Goal: Task Accomplishment & Management: Complete application form

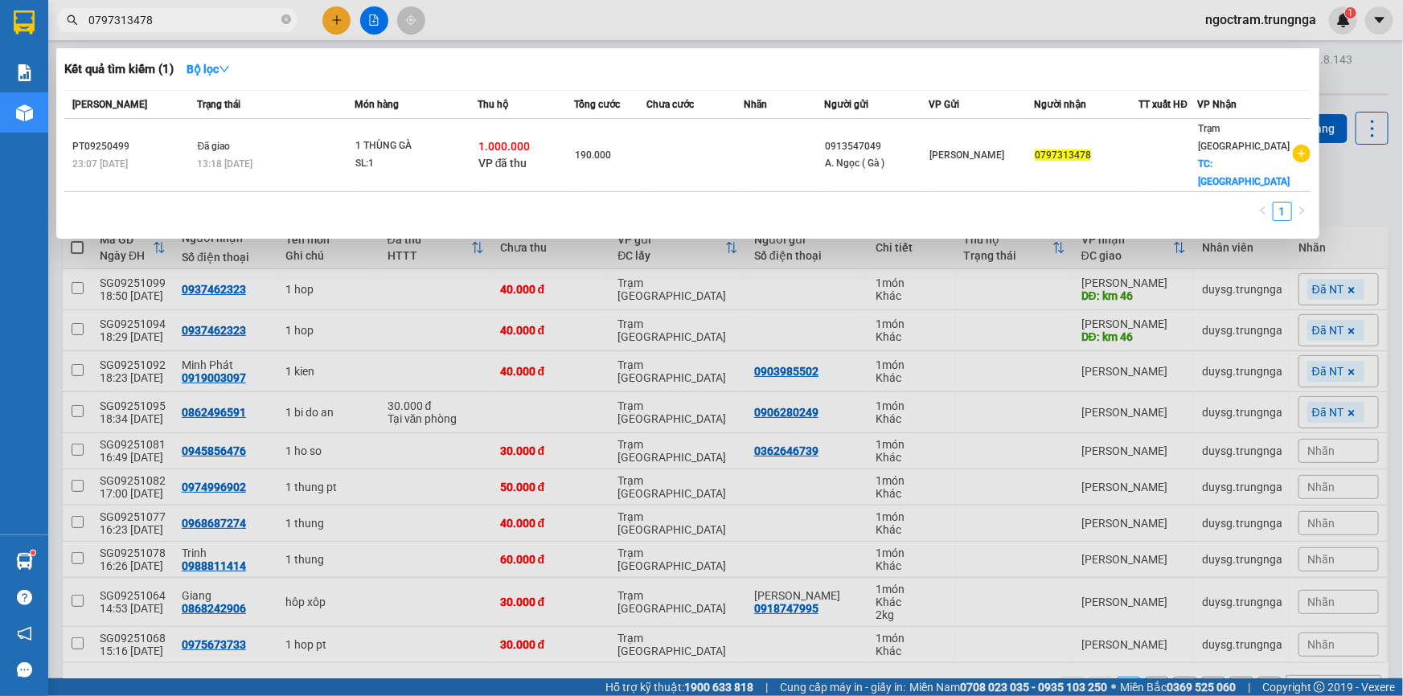
click at [555, 25] on div at bounding box center [701, 348] width 1403 height 696
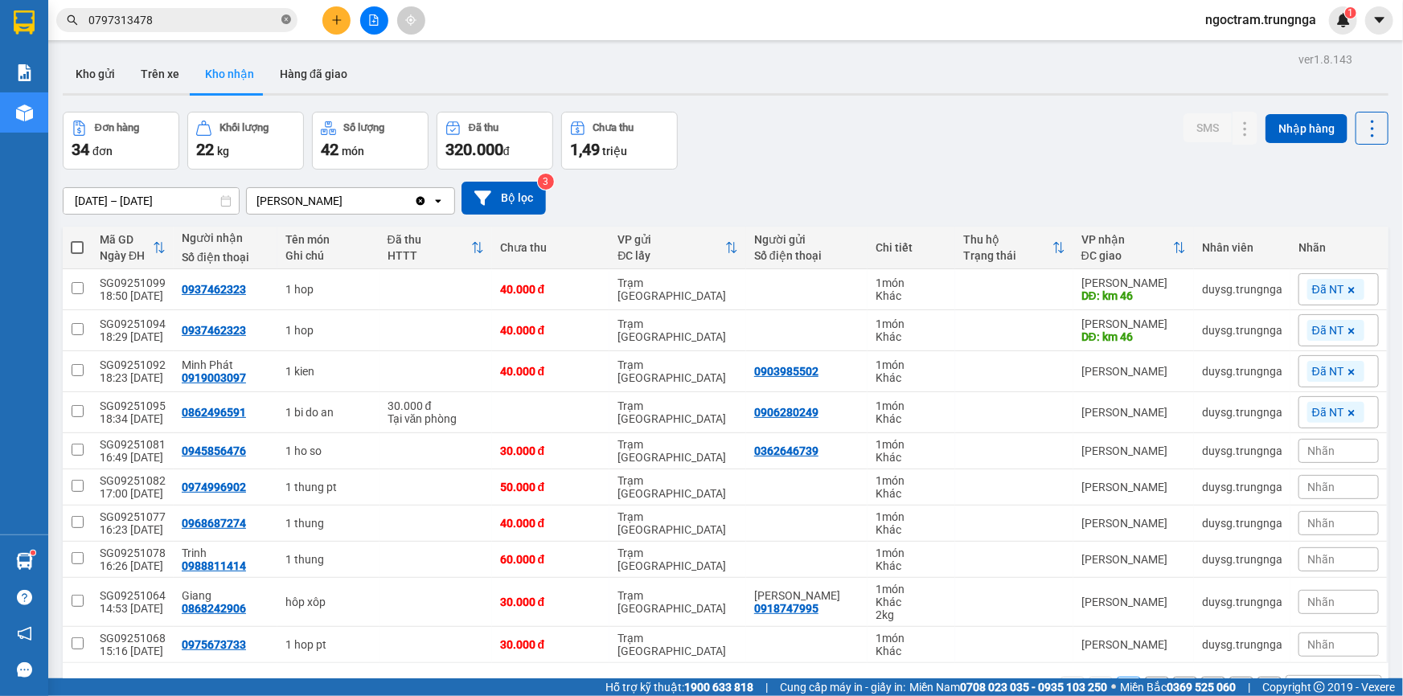
drag, startPoint x: 285, startPoint y: 19, endPoint x: 276, endPoint y: 19, distance: 9.6
click at [285, 19] on icon "close-circle" at bounding box center [286, 19] width 10 height 10
click at [419, 199] on icon "Clear value" at bounding box center [420, 201] width 13 height 13
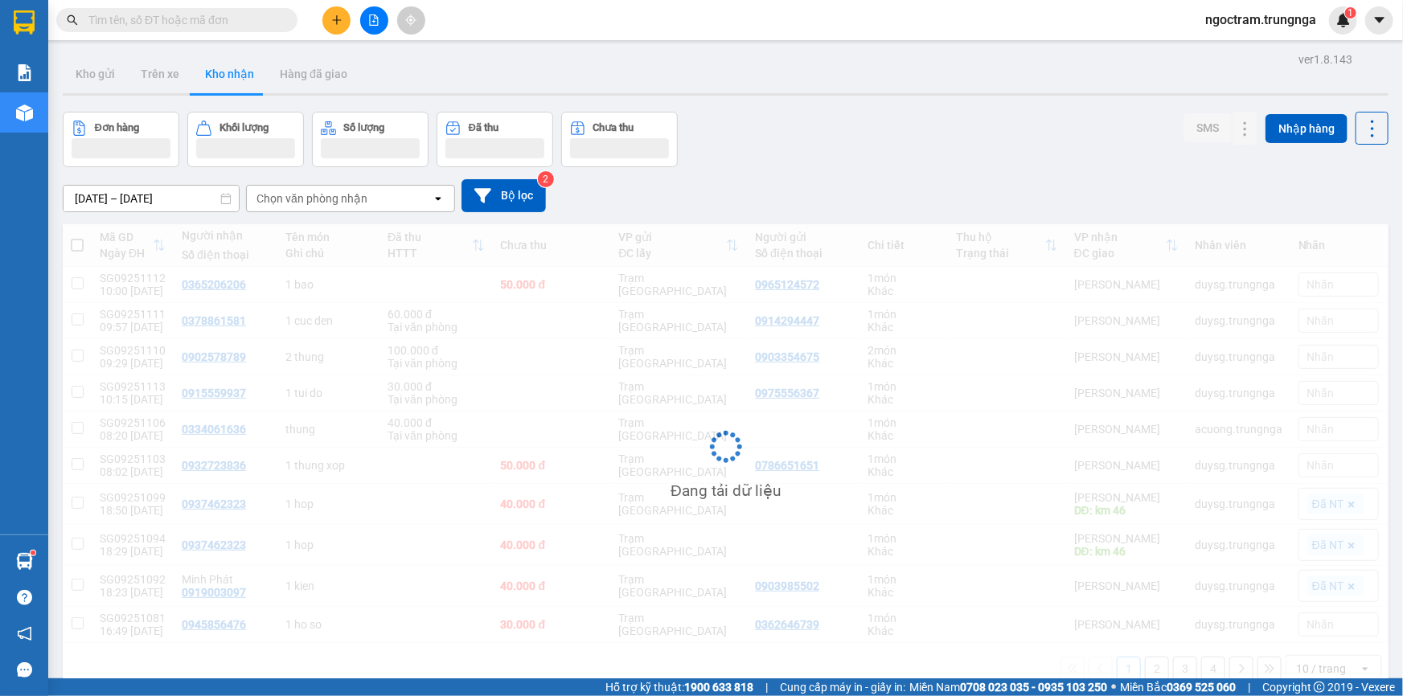
click at [166, 16] on input "text" at bounding box center [183, 20] width 190 height 18
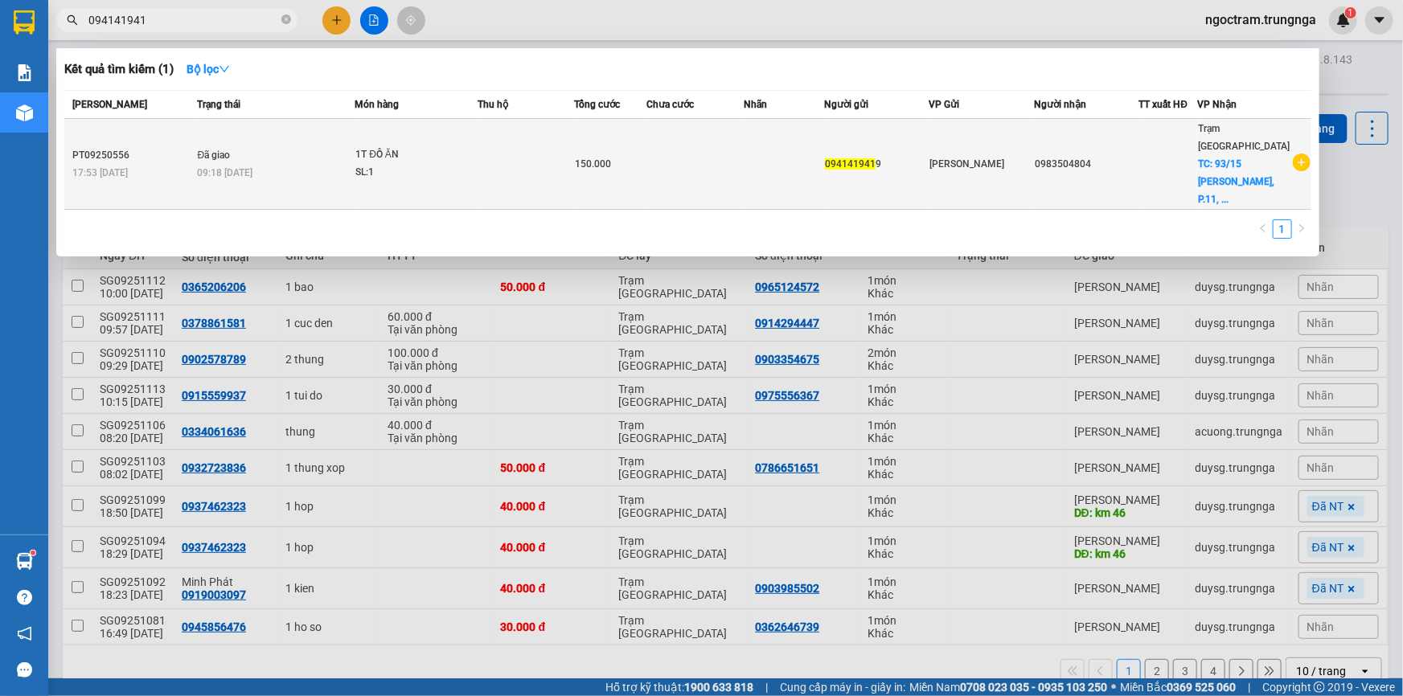
type input "094141941"
click at [605, 154] on td "150.000" at bounding box center [610, 164] width 72 height 91
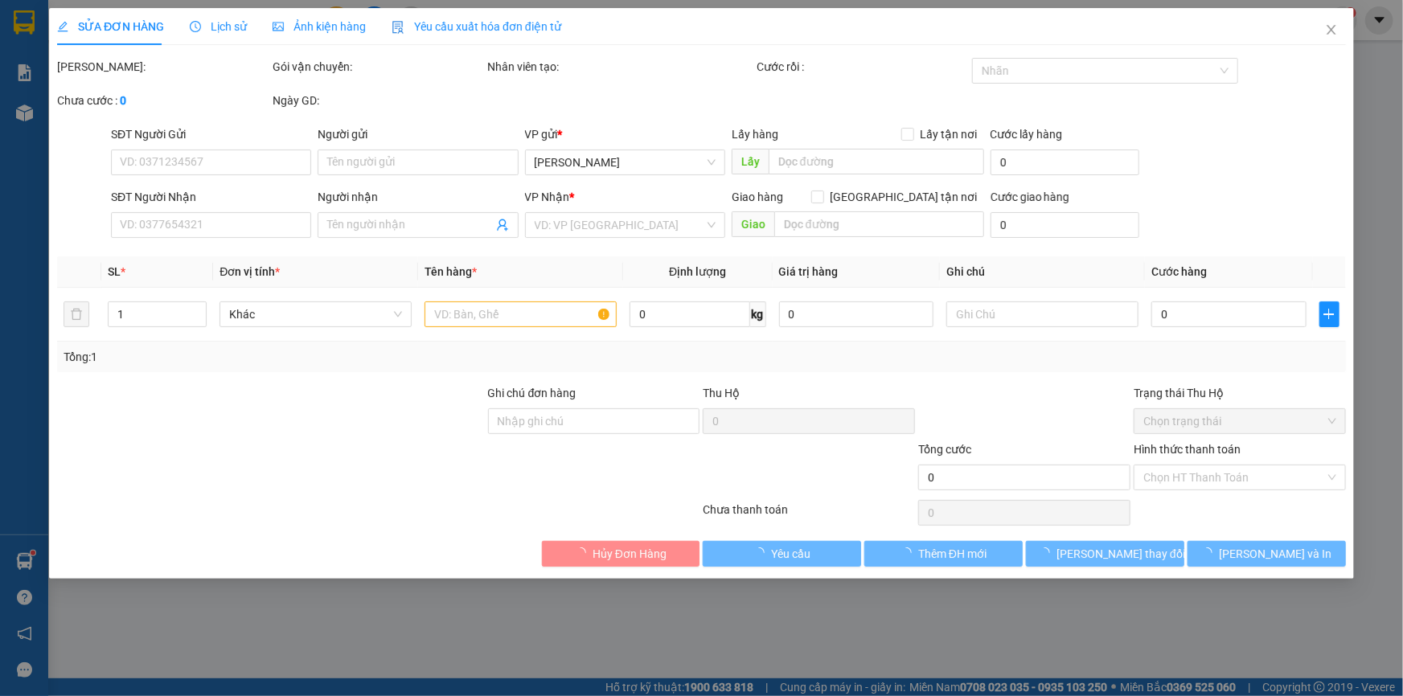
type input "0941419419"
type input "0983504804"
checkbox input "true"
type input "93/15 [PERSON_NAME], P.11, Q. [GEOGRAPHIC_DATA]"
type input "100.000"
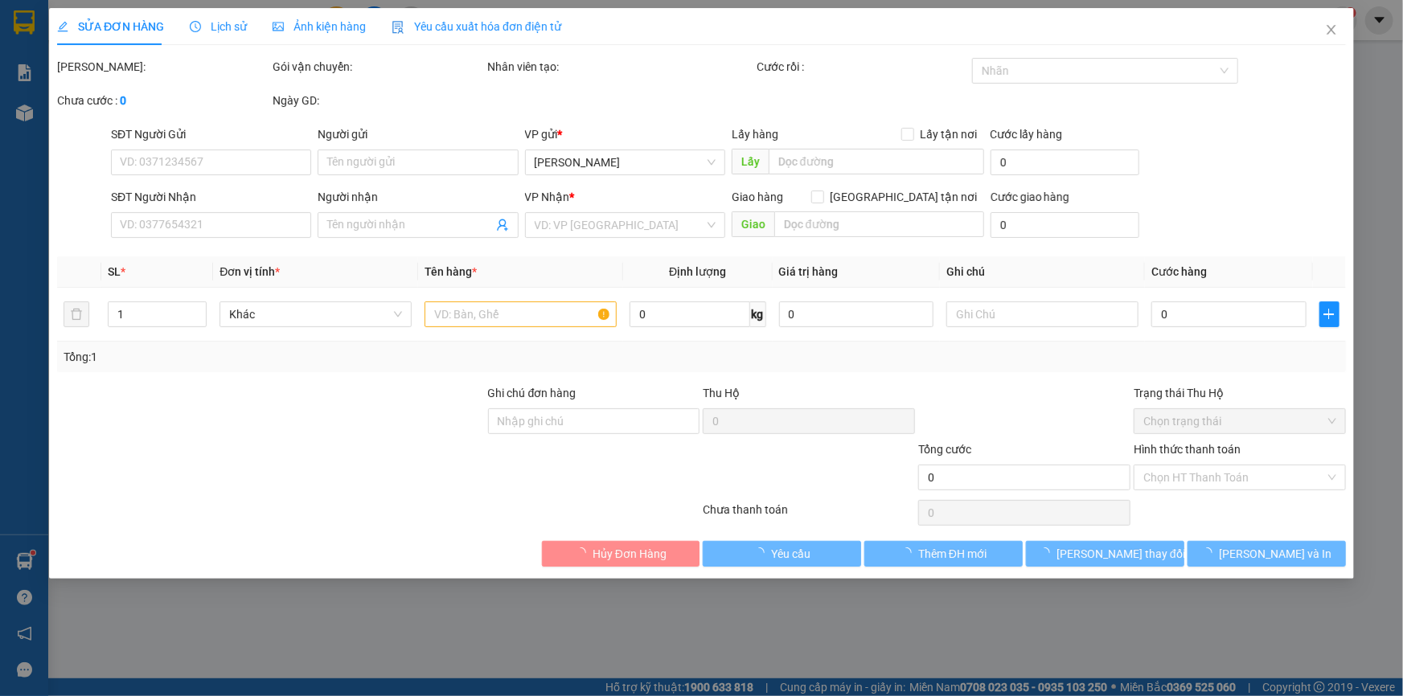
type input "150.000"
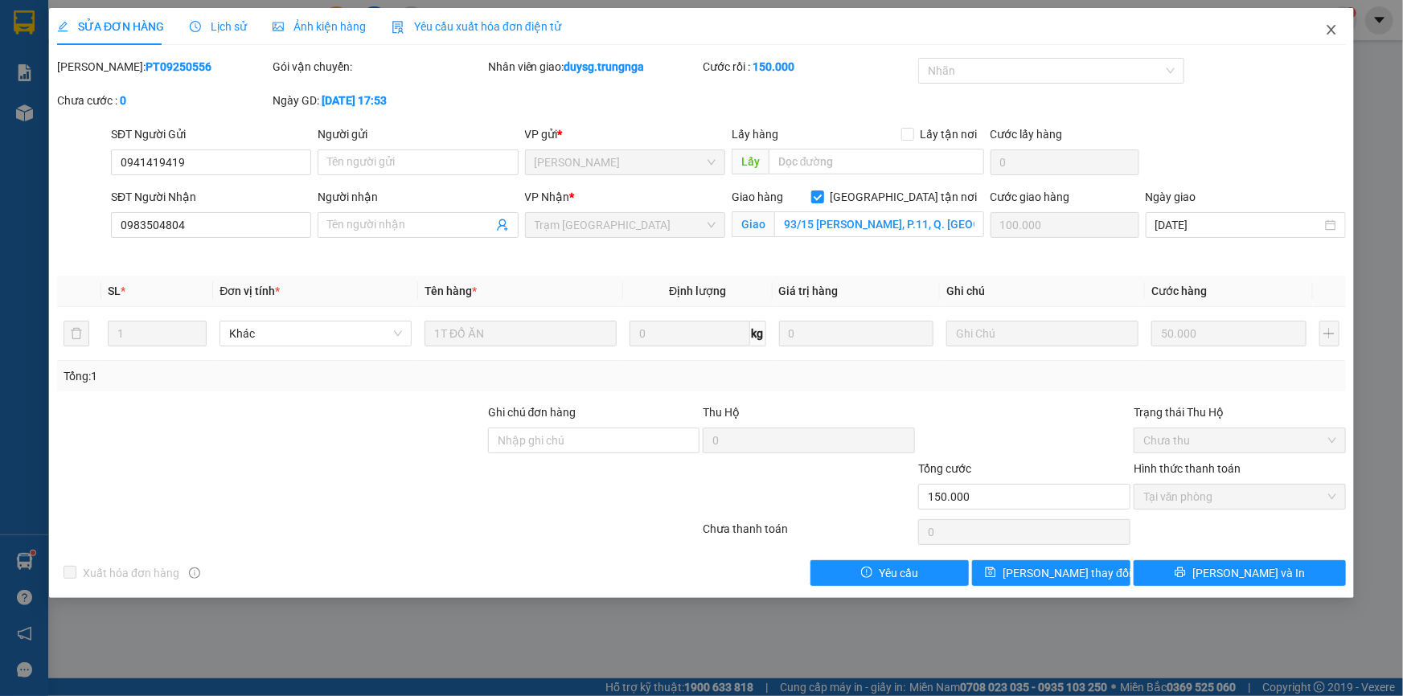
drag, startPoint x: 1335, startPoint y: 36, endPoint x: 1328, endPoint y: 47, distance: 12.3
click at [1335, 39] on span "Close" at bounding box center [1331, 30] width 45 height 45
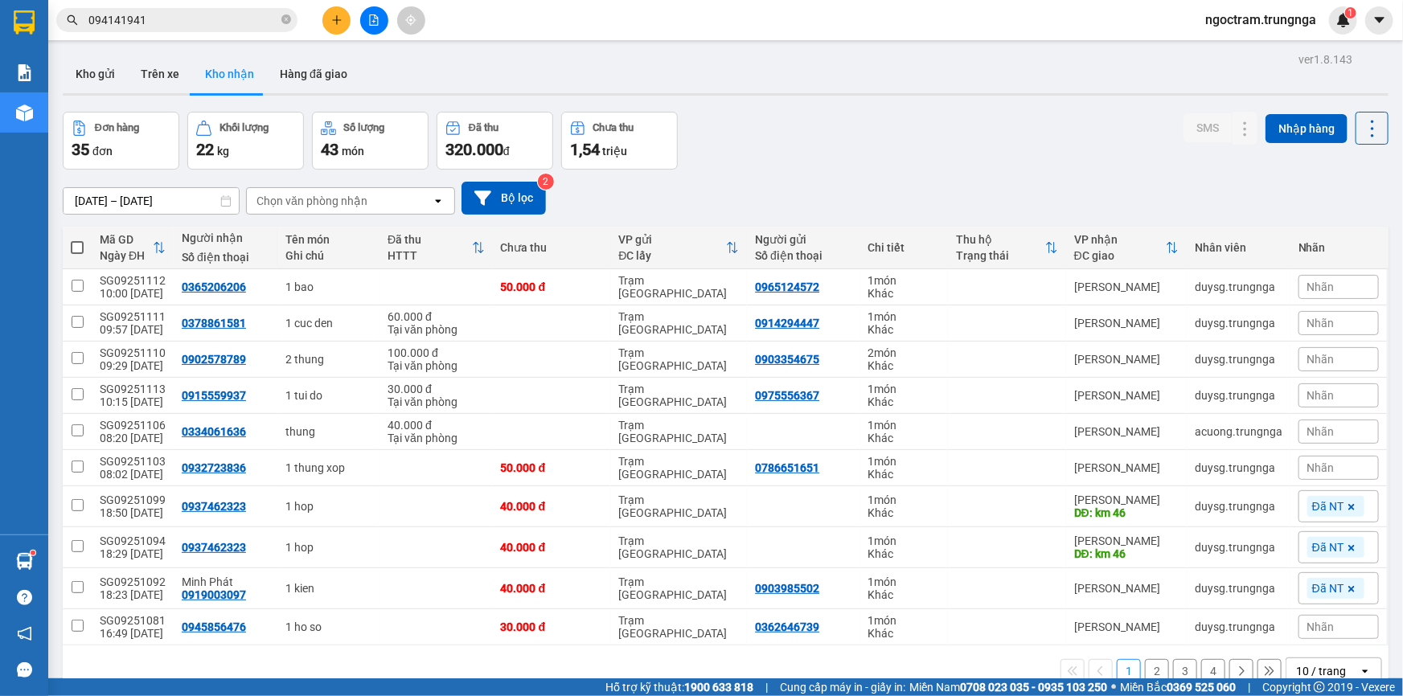
click at [176, 14] on input "094141941" at bounding box center [183, 20] width 190 height 18
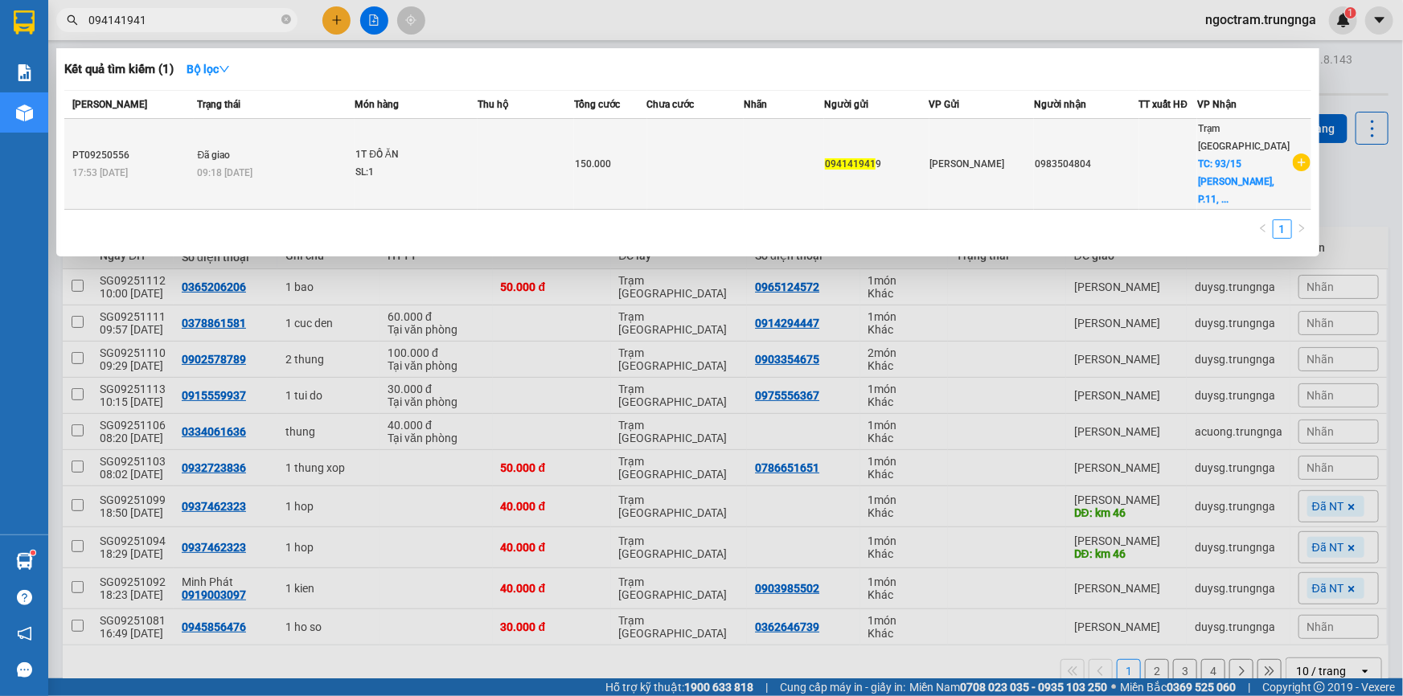
click at [572, 139] on td at bounding box center [526, 164] width 96 height 91
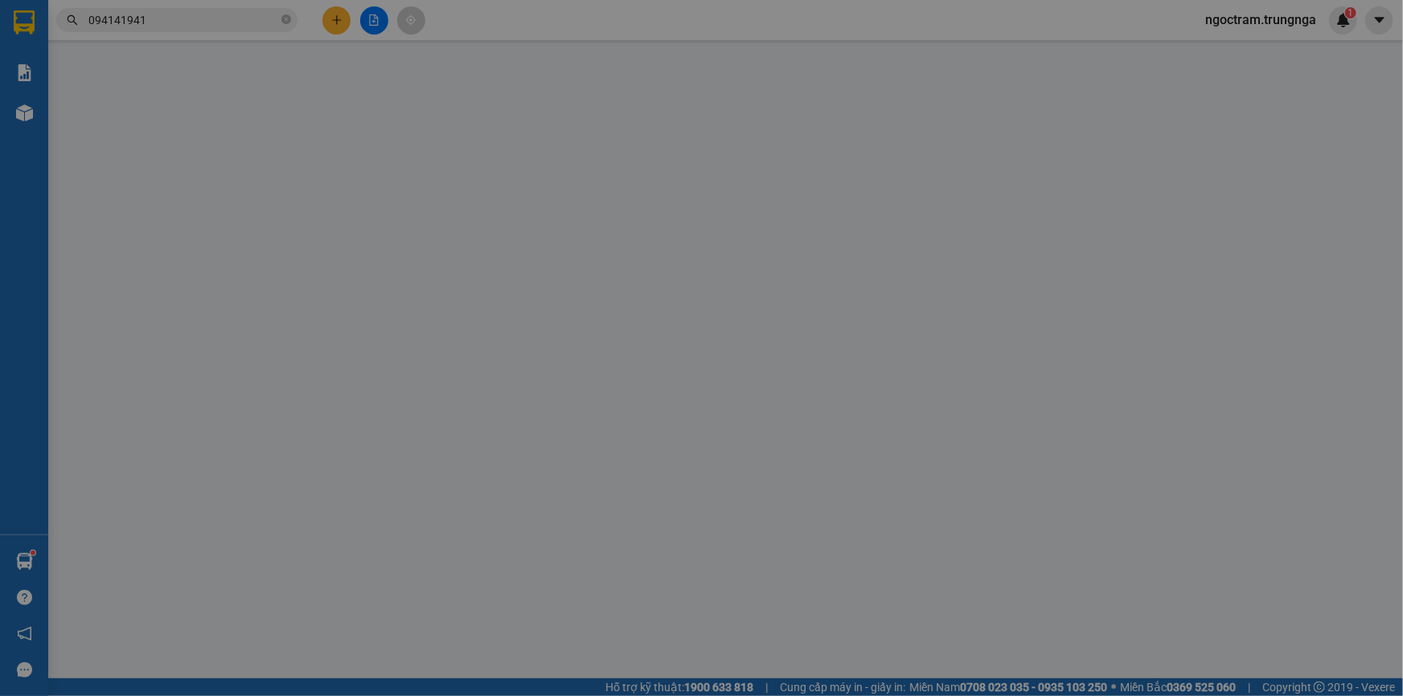
type input "0941419419"
type input "0983504804"
checkbox input "true"
type input "93/15 [PERSON_NAME], P.11, Q. [GEOGRAPHIC_DATA]"
type input "100.000"
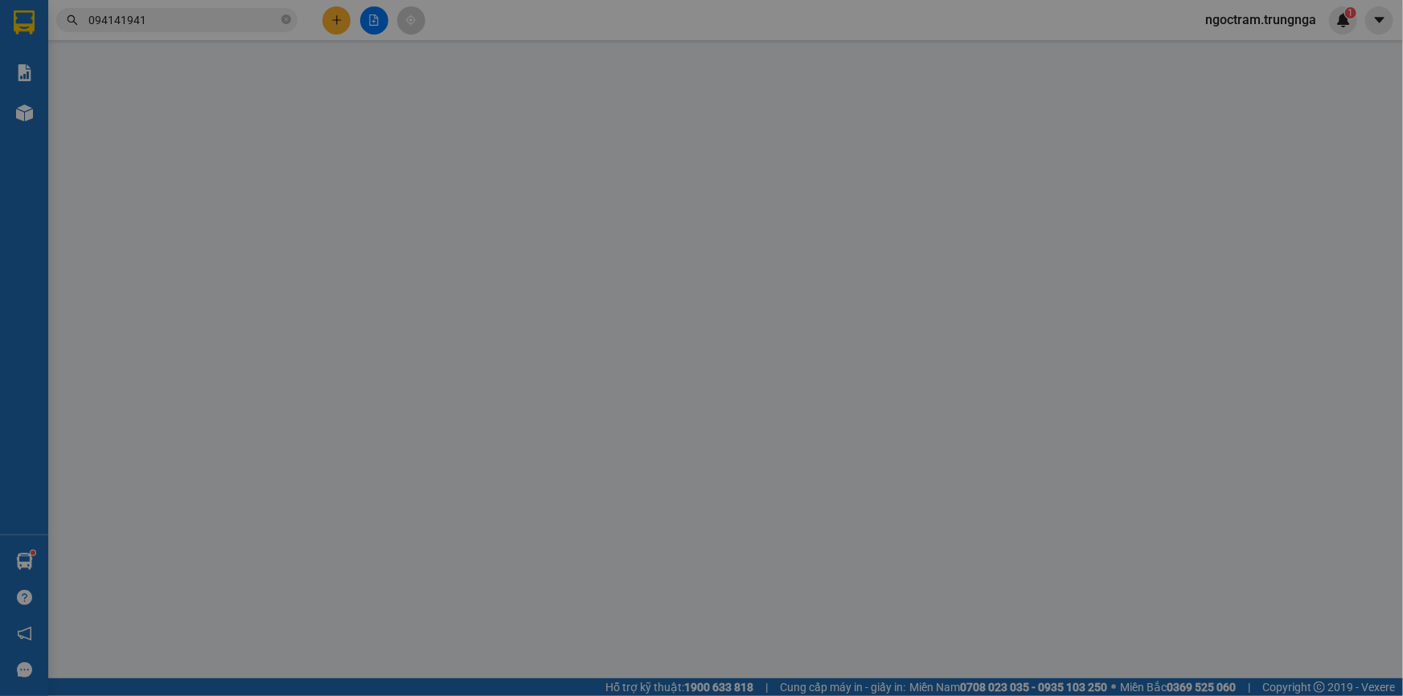
type input "150.000"
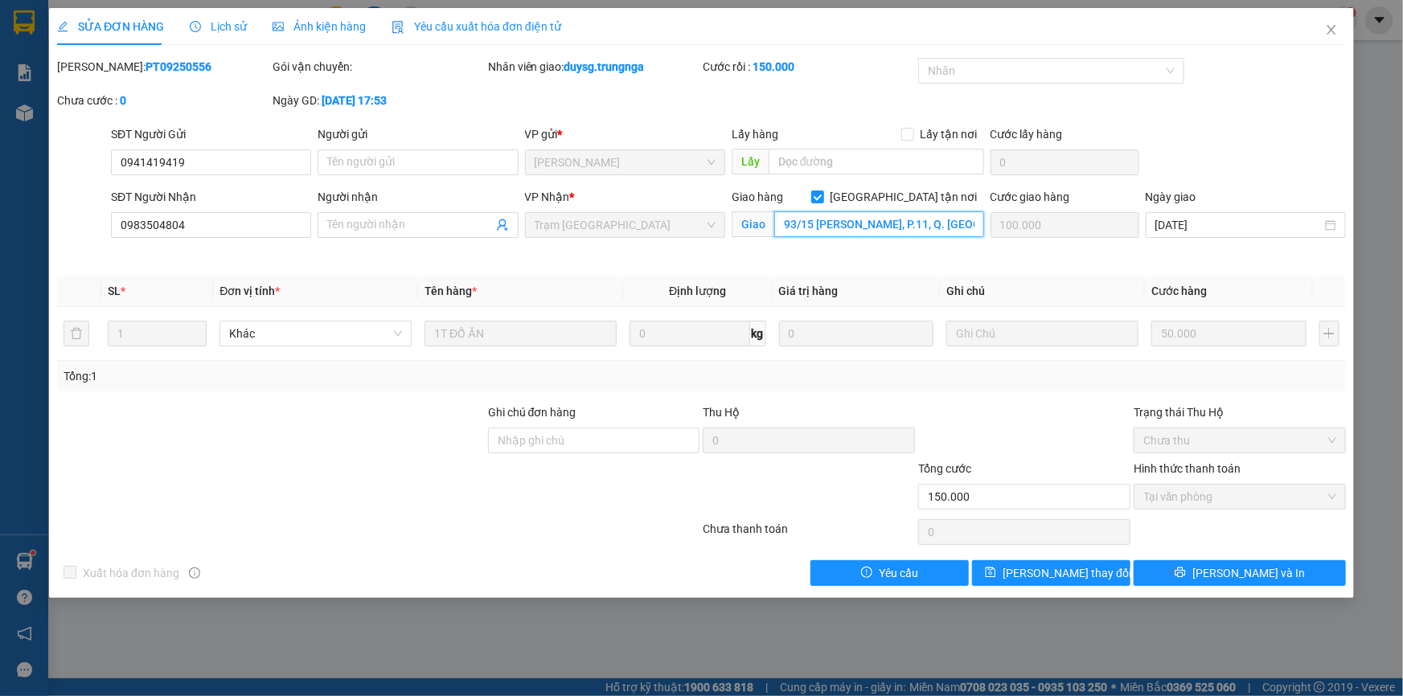
click at [845, 229] on input "93/15 [PERSON_NAME], P.11, Q. [GEOGRAPHIC_DATA]" at bounding box center [879, 224] width 210 height 26
click at [1331, 32] on icon "close" at bounding box center [1331, 29] width 13 height 13
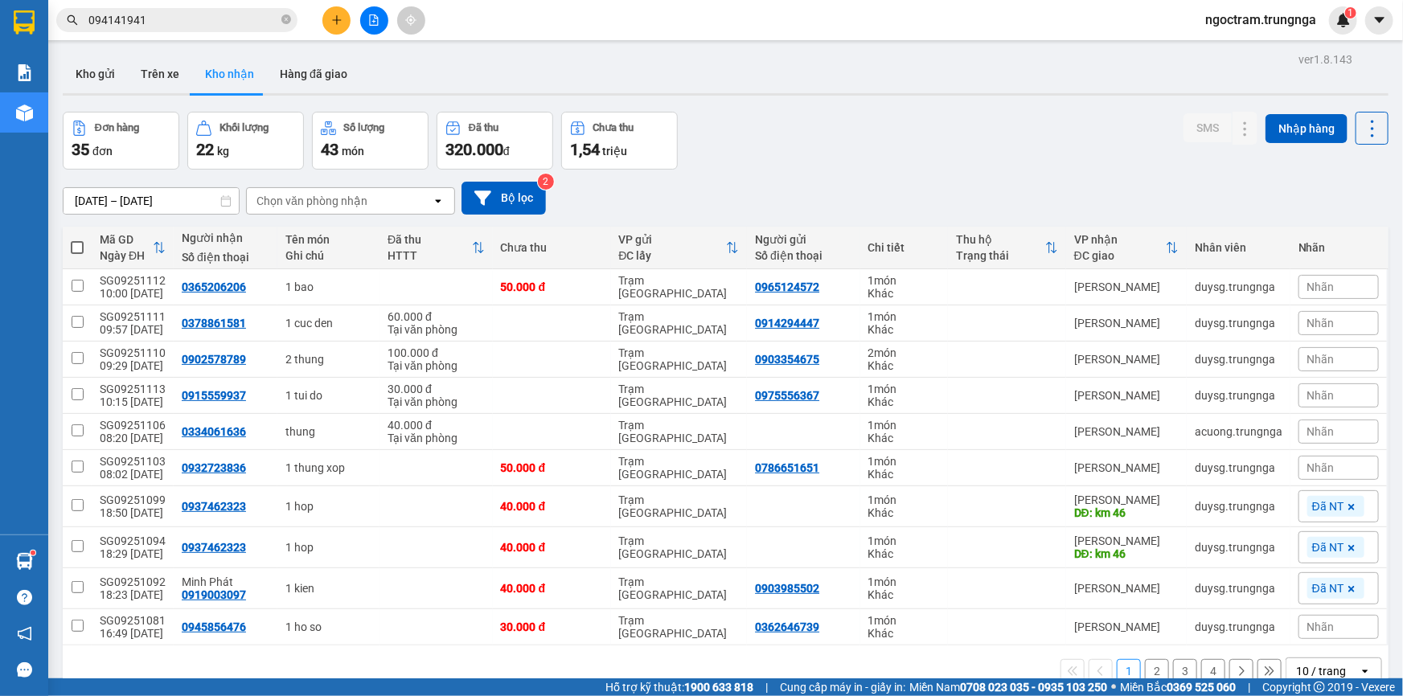
click at [146, 23] on input "094141941" at bounding box center [183, 20] width 190 height 18
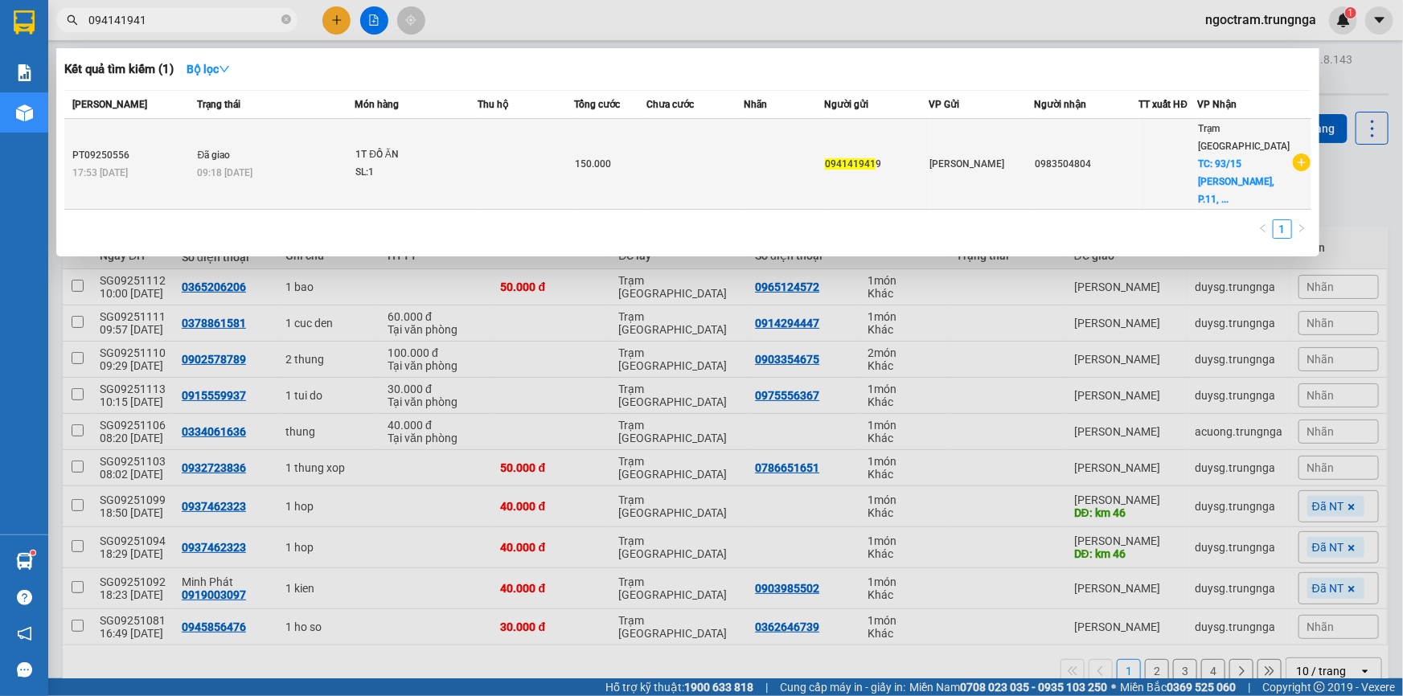
click at [295, 164] on div "09:18 [DATE]" at bounding box center [276, 173] width 157 height 18
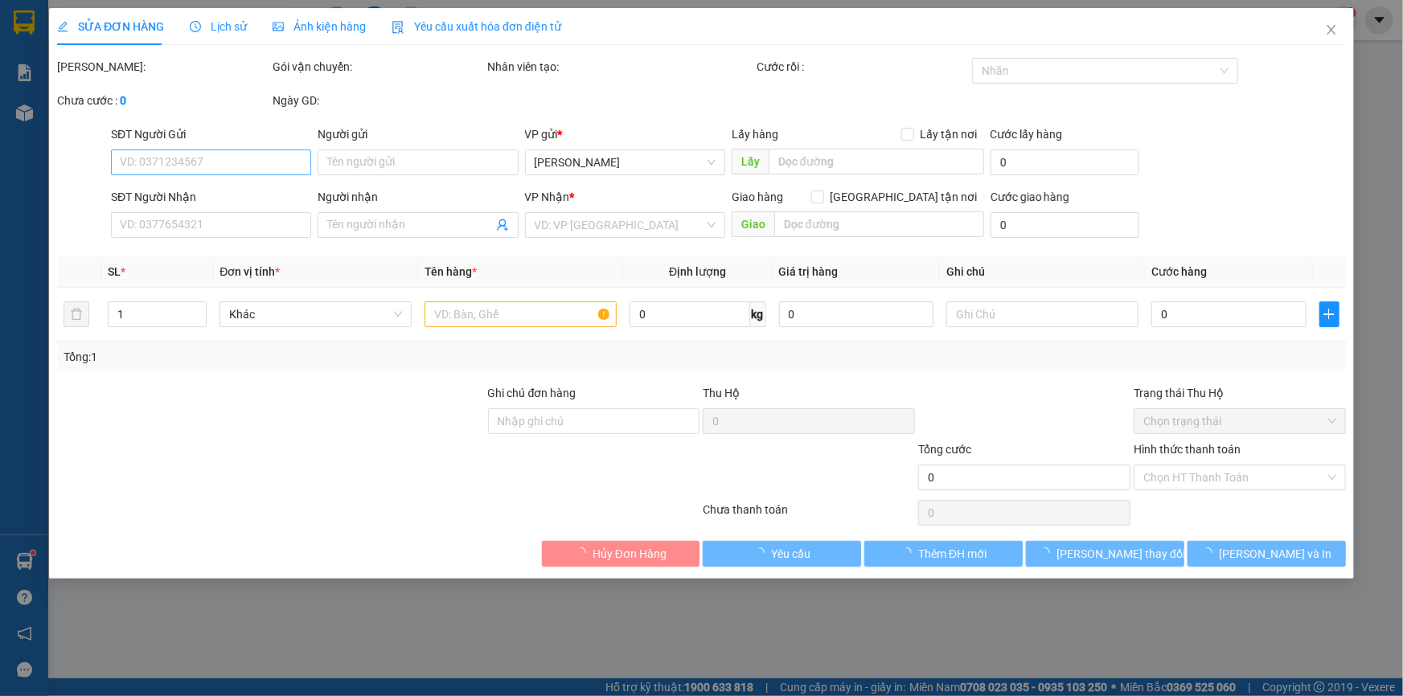
type input "0941419419"
type input "0983504804"
checkbox input "true"
type input "93/15 [PERSON_NAME], P.11, Q. [GEOGRAPHIC_DATA]"
type input "100.000"
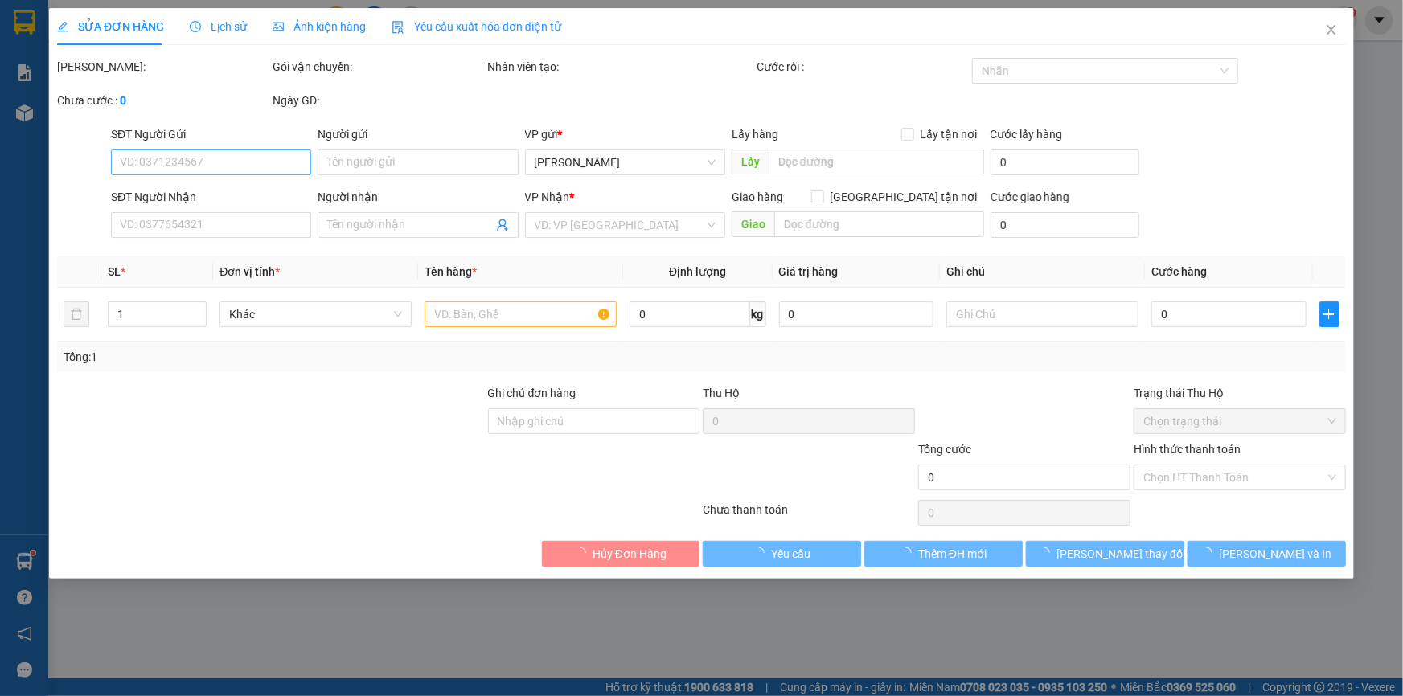
type input "150.000"
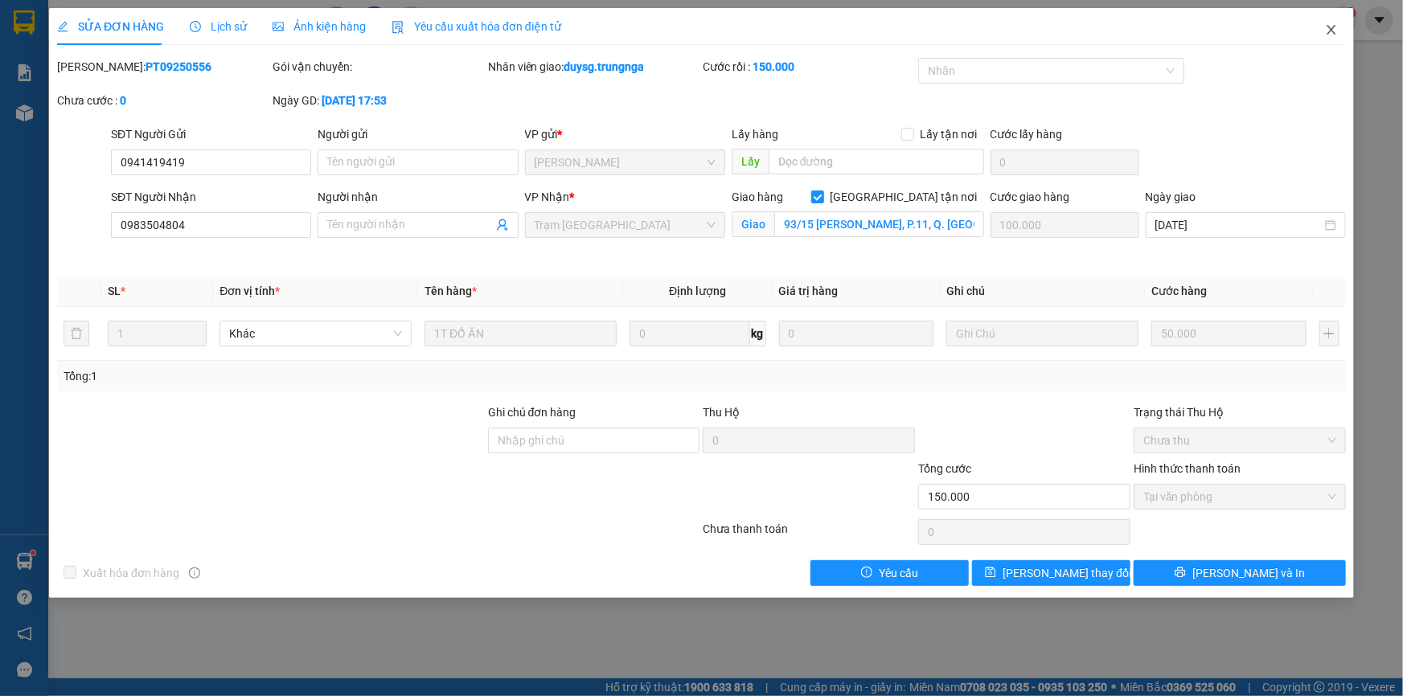
click at [1327, 23] on span "Close" at bounding box center [1331, 30] width 45 height 45
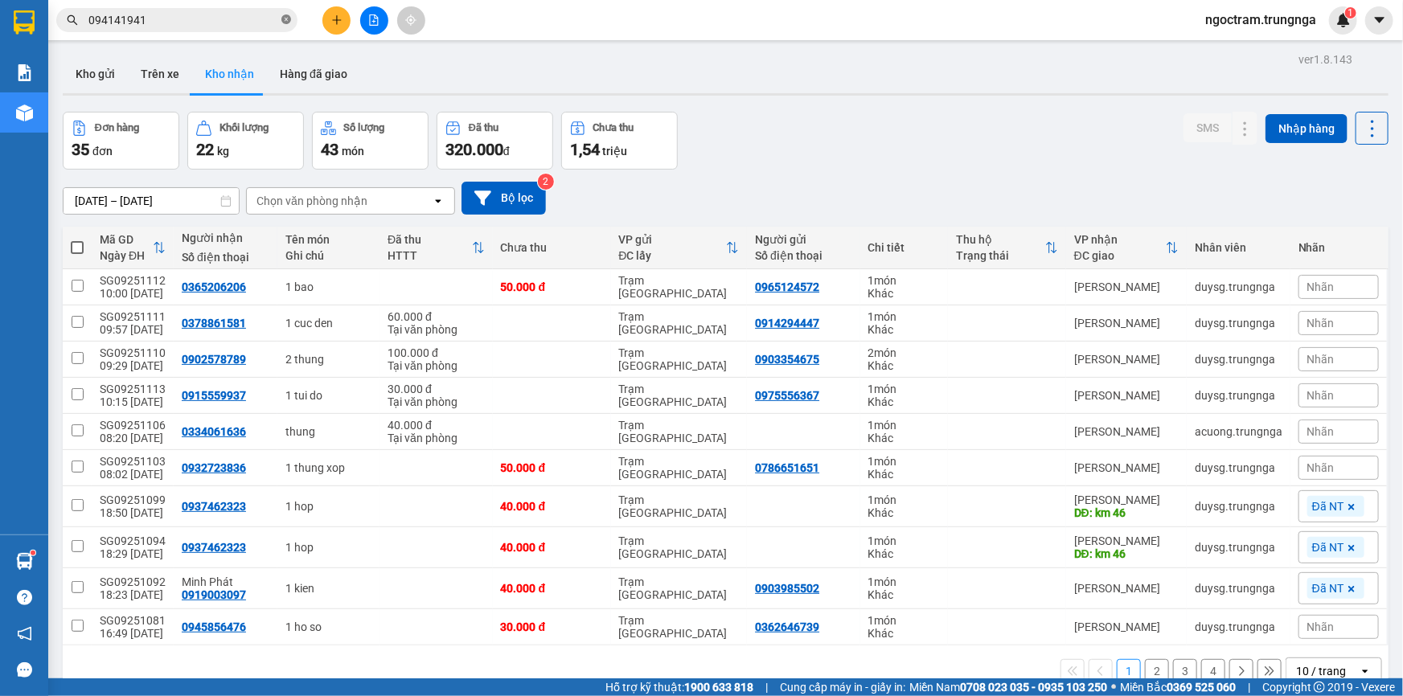
click at [285, 18] on icon "close-circle" at bounding box center [286, 19] width 10 height 10
